Goal: Find specific page/section: Find specific page/section

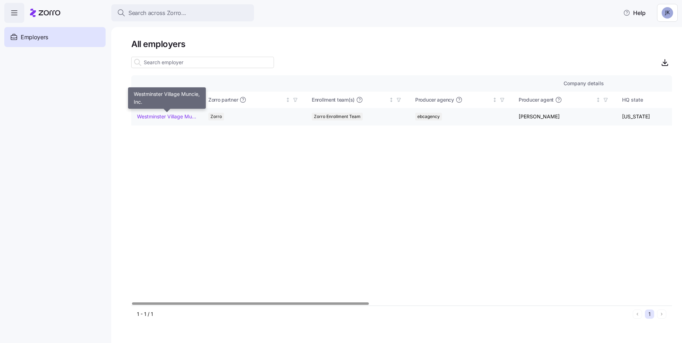
click at [160, 117] on link "Westminster Village Muncie, Inc." at bounding box center [167, 116] width 60 height 7
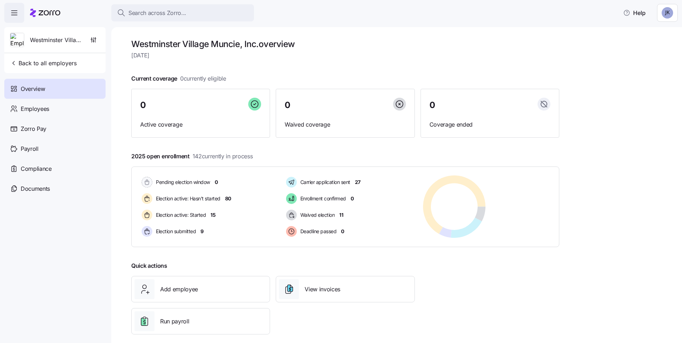
scroll to position [9, 0]
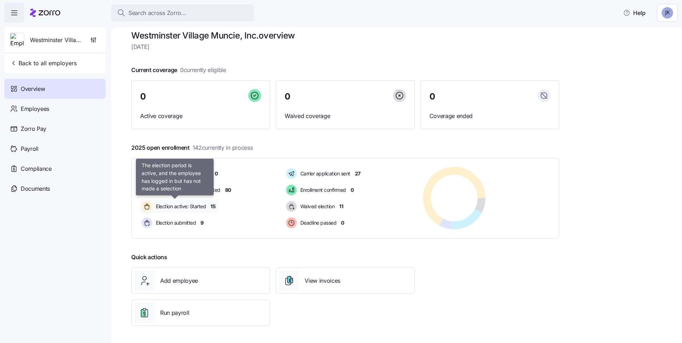
click at [168, 206] on span "Election active: Started" at bounding box center [180, 206] width 52 height 7
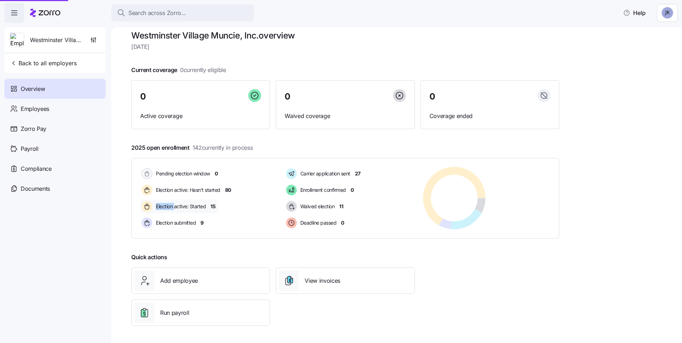
click at [168, 206] on span "Election active: Started" at bounding box center [180, 206] width 52 height 7
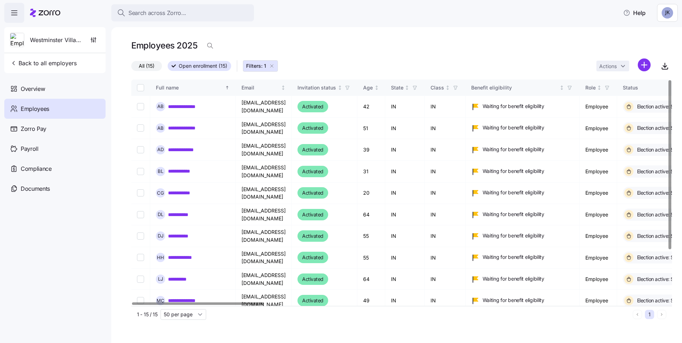
click at [671, 80] on div at bounding box center [669, 164] width 2 height 169
